Goal: Find specific page/section: Find specific page/section

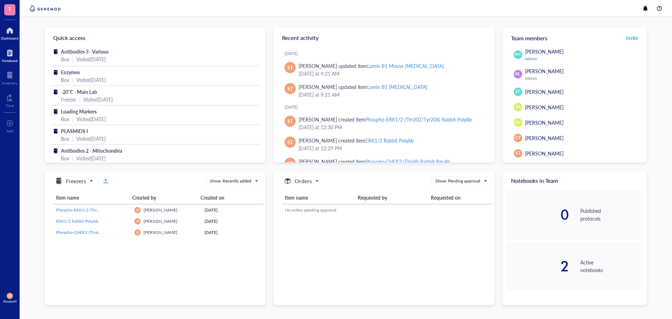
click at [5, 52] on div at bounding box center [10, 52] width 16 height 11
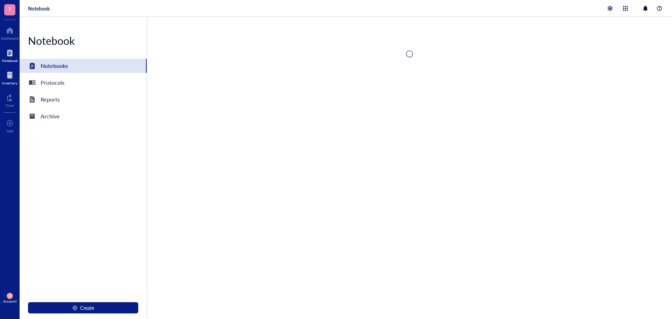
click at [10, 71] on div at bounding box center [9, 75] width 15 height 11
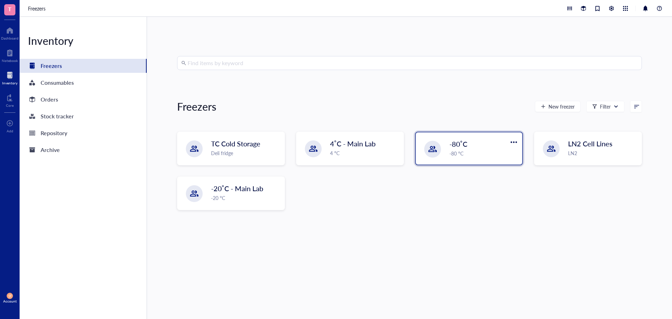
click at [477, 149] on div "-80 °C" at bounding box center [484, 153] width 69 height 8
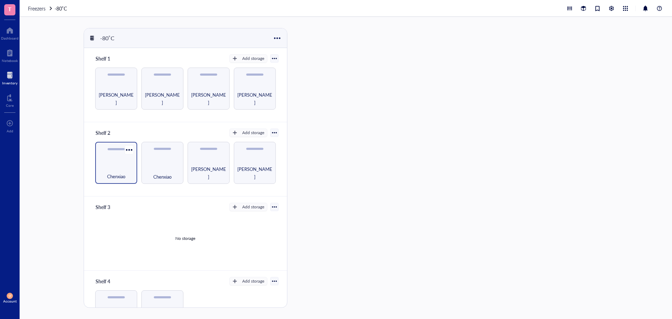
click at [96, 167] on div "Chenxiao" at bounding box center [116, 163] width 42 height 42
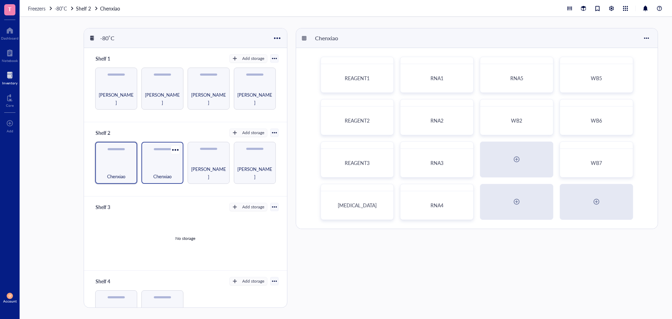
click at [162, 163] on div "Chenxiao" at bounding box center [162, 163] width 42 height 42
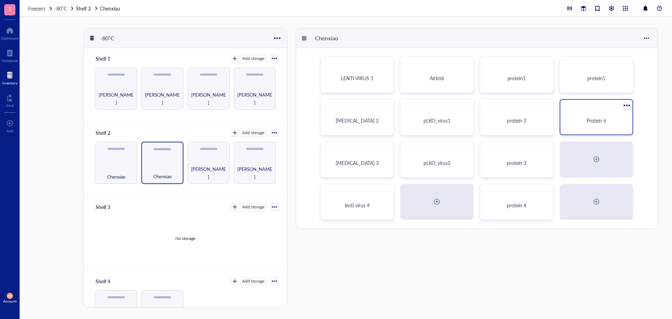
click at [601, 127] on div "Protein 6" at bounding box center [596, 121] width 67 height 22
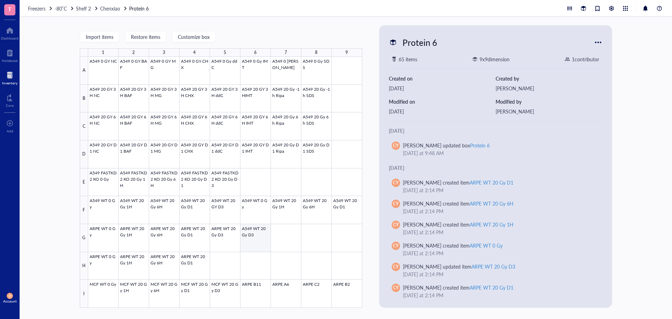
click at [263, 233] on div at bounding box center [225, 182] width 274 height 251
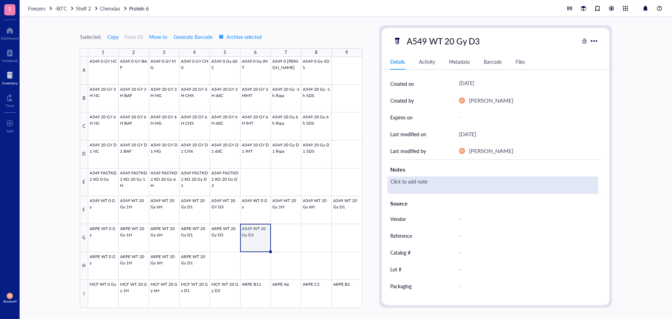
scroll to position [79, 0]
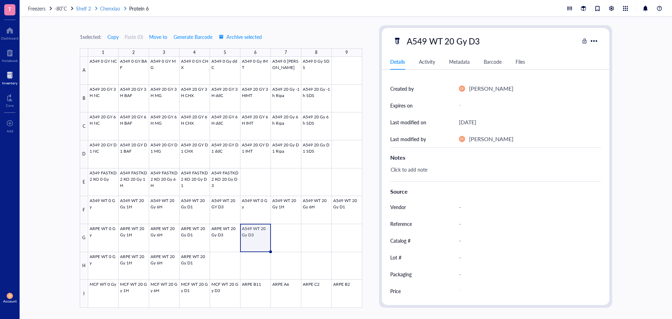
click at [112, 10] on span "Chenxiao" at bounding box center [110, 8] width 20 height 7
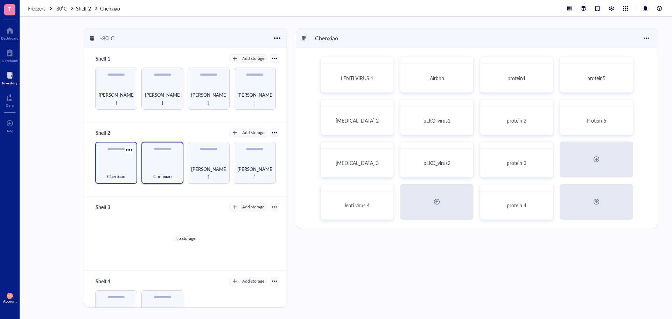
click at [124, 176] on span "Chenxiao" at bounding box center [116, 177] width 18 height 8
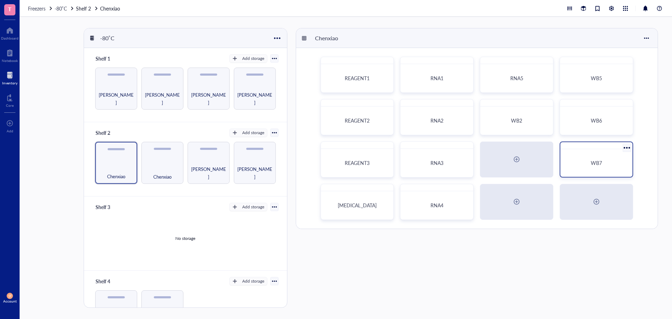
click at [589, 167] on div "WB7" at bounding box center [596, 163] width 67 height 22
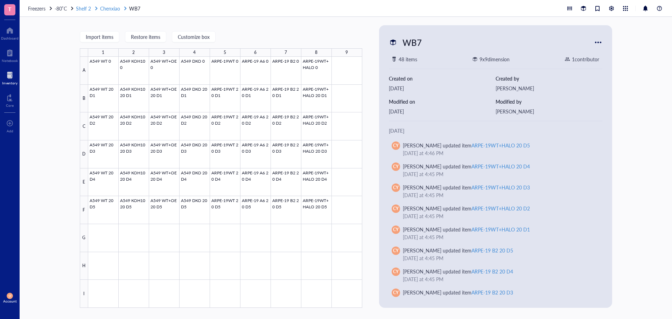
click at [111, 10] on span "Chenxiao" at bounding box center [110, 8] width 20 height 7
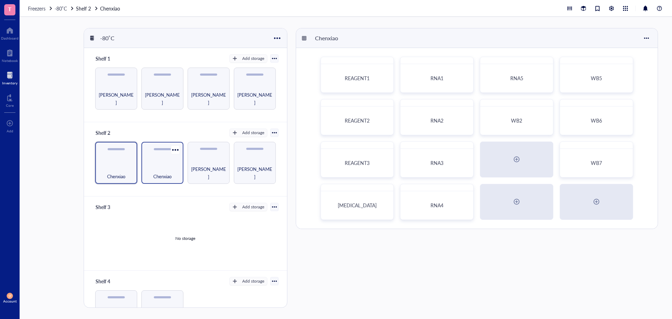
click at [173, 170] on div "Chenxiao" at bounding box center [162, 172] width 35 height 15
